Goal: Navigation & Orientation: Find specific page/section

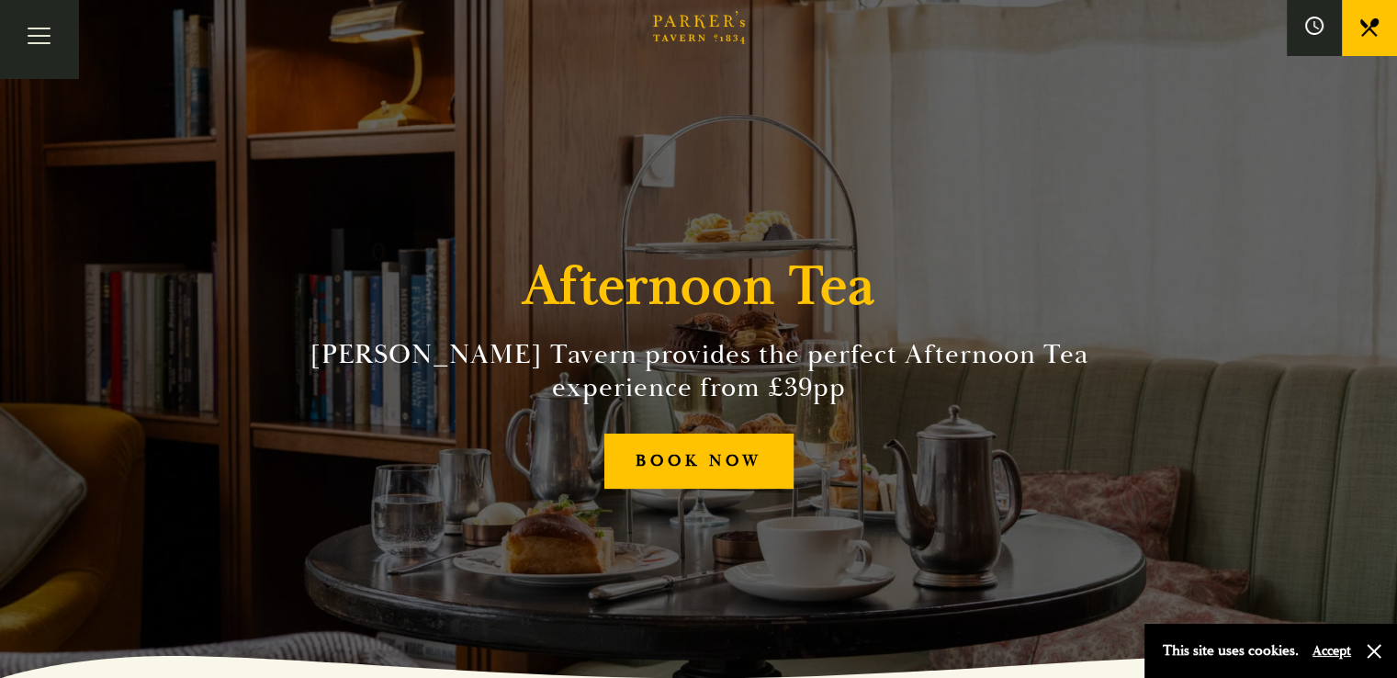
click at [0, 0] on link "Bar" at bounding box center [0, 0] width 0 height 0
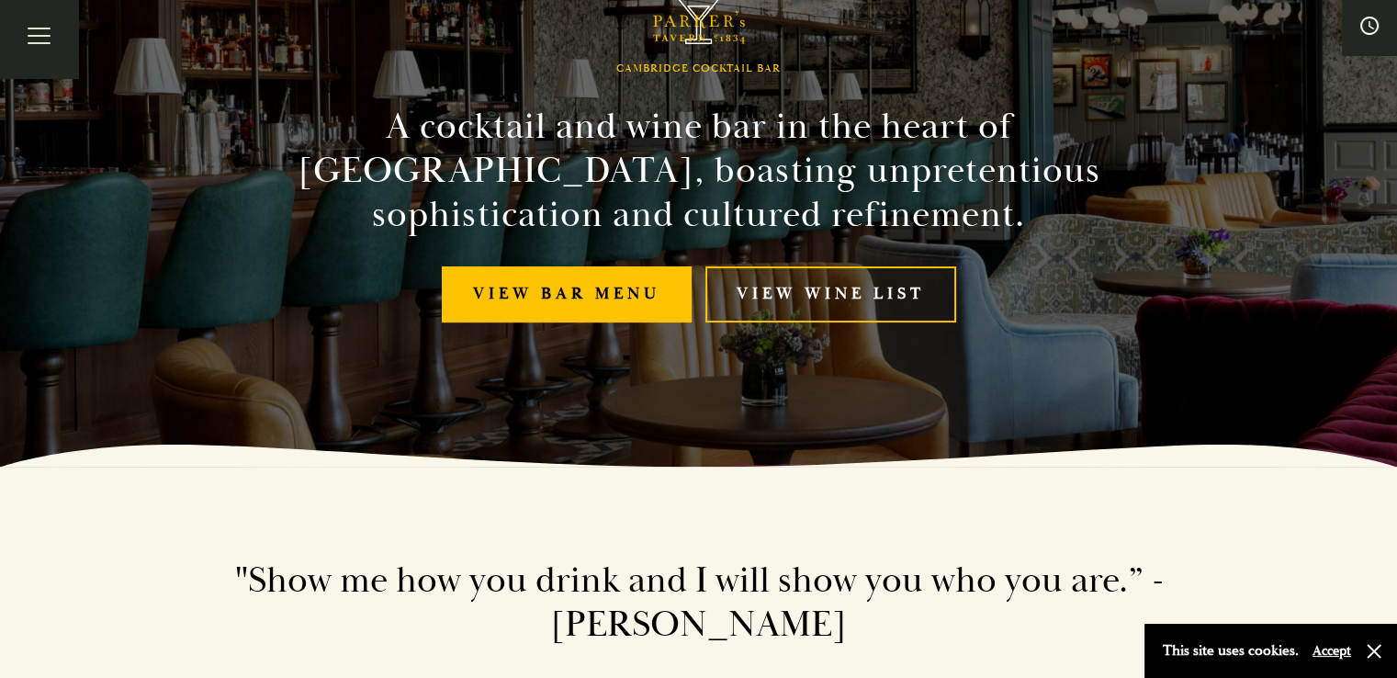
scroll to position [197, 0]
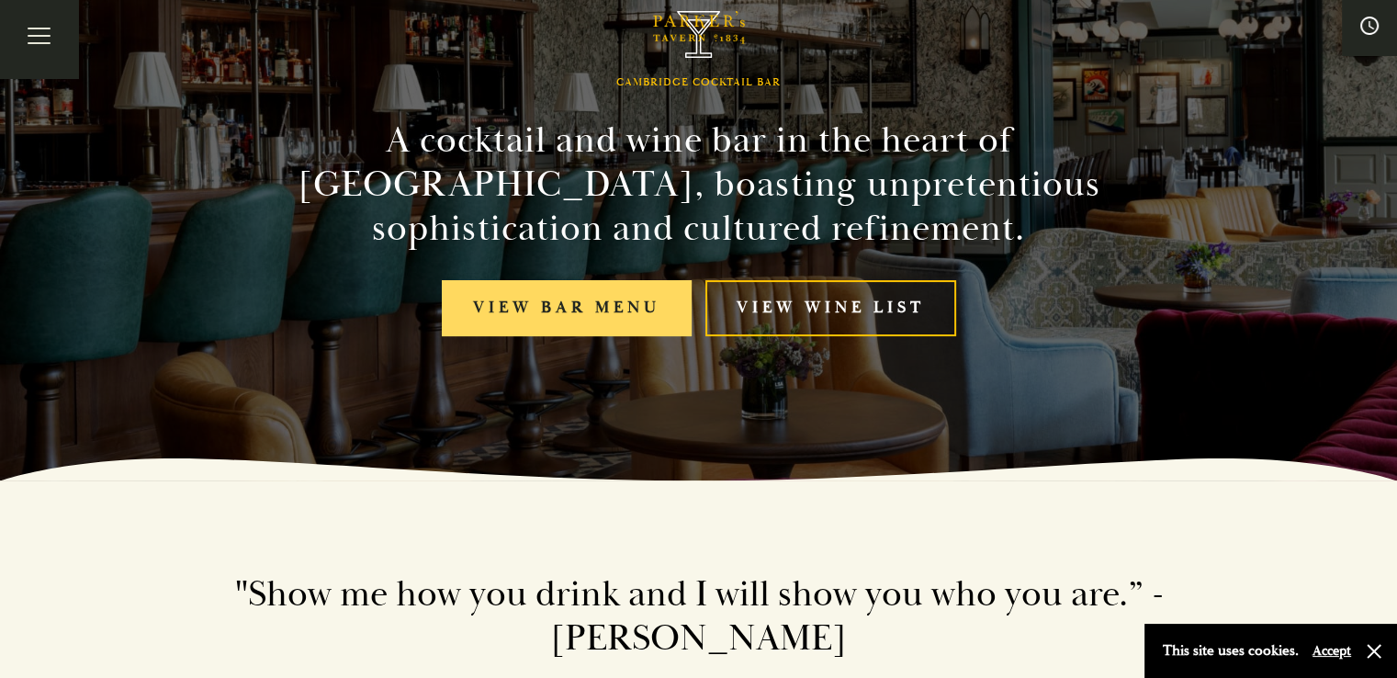
click at [550, 299] on link "View bar menu" at bounding box center [567, 308] width 250 height 56
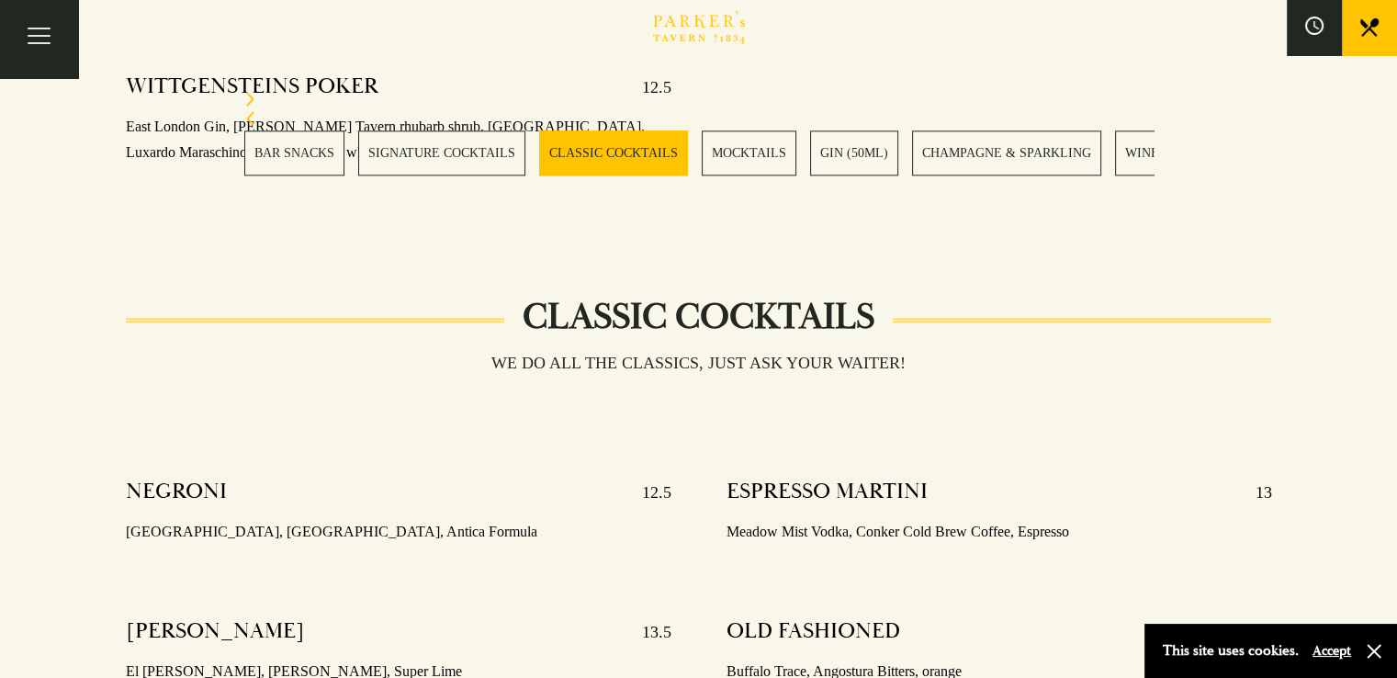
scroll to position [2402, 0]
